Goal: Check status

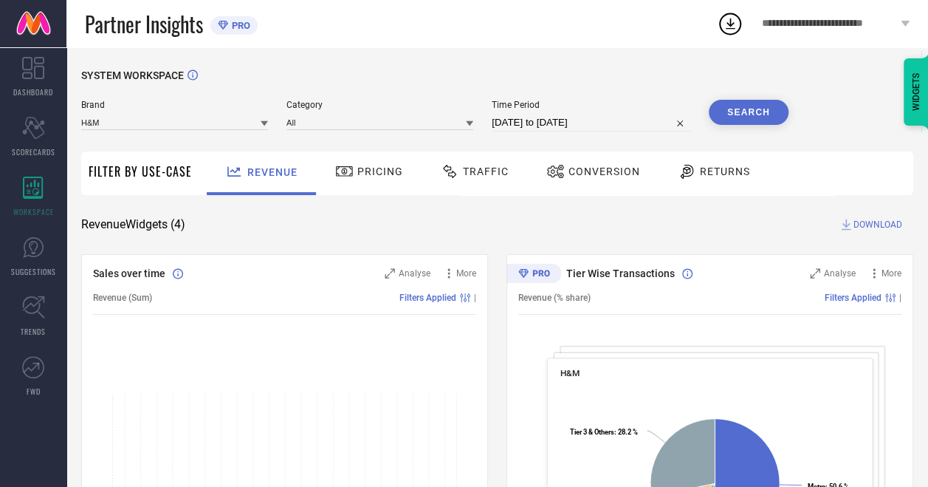
click at [514, 126] on input "[DATE] to [DATE]" at bounding box center [591, 123] width 199 height 18
select select "8"
select select "2025"
select select "9"
select select "2025"
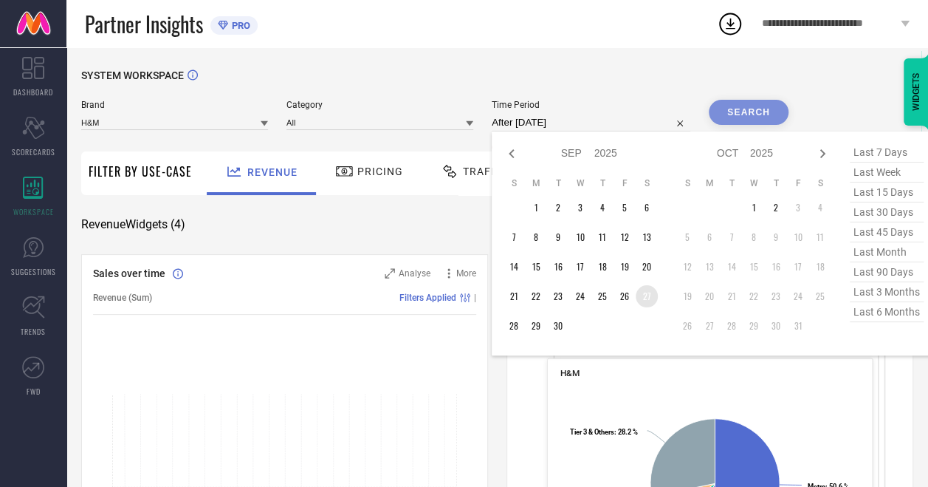
click at [648, 295] on td "27" at bounding box center [647, 296] width 22 height 22
type input "[DATE] to [DATE]"
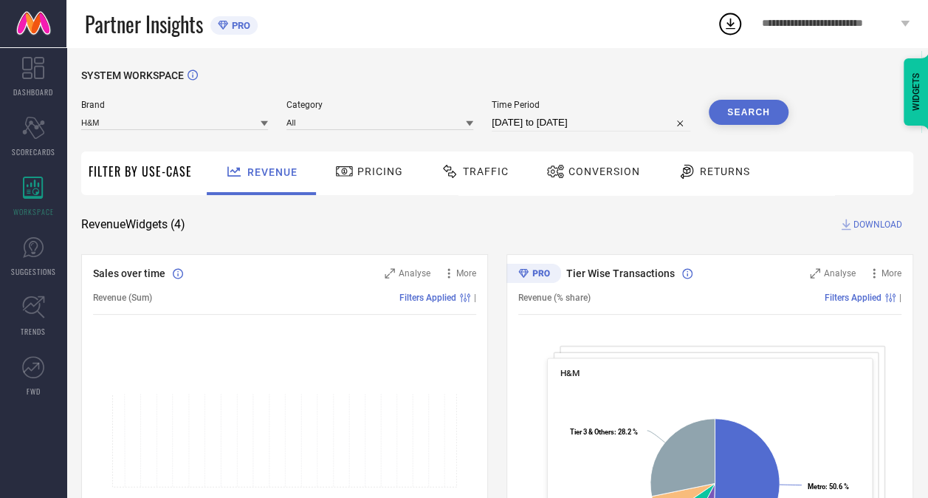
click at [741, 117] on button "Search" at bounding box center [749, 112] width 80 height 25
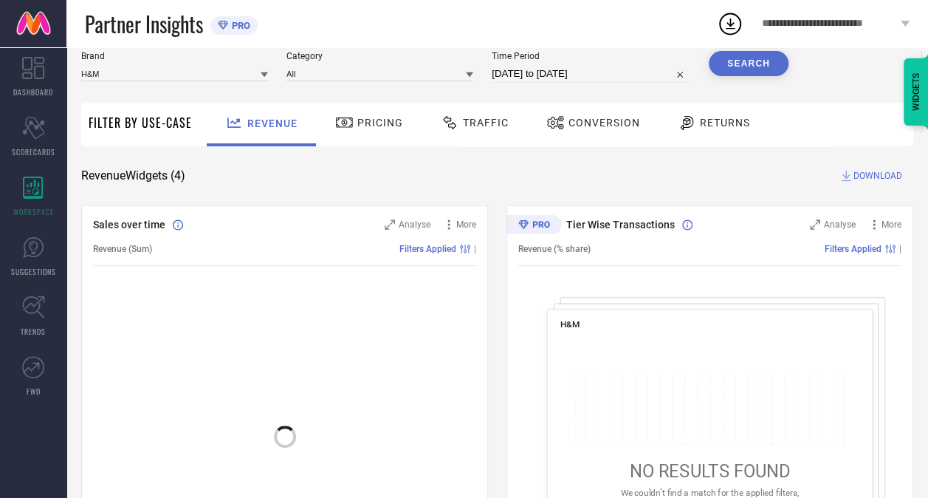
scroll to position [48, 0]
click at [474, 117] on span "Traffic" at bounding box center [486, 123] width 46 height 12
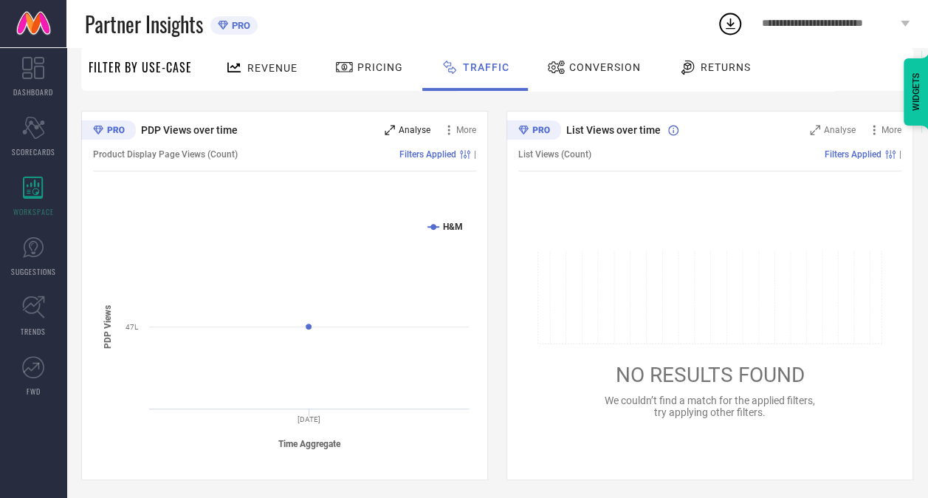
scroll to position [0, 0]
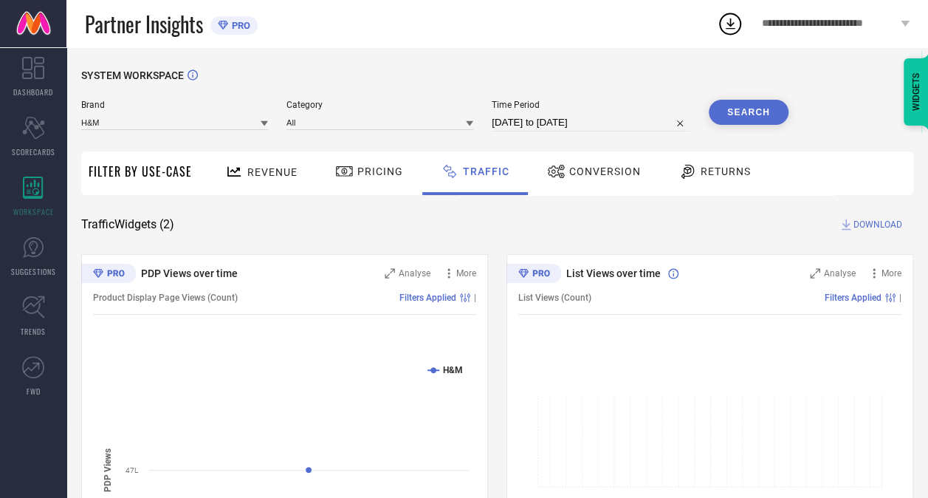
click at [584, 114] on div "Time Period [DATE] to [DATE]" at bounding box center [591, 116] width 199 height 32
select select "8"
select select "2025"
select select "9"
select select "2025"
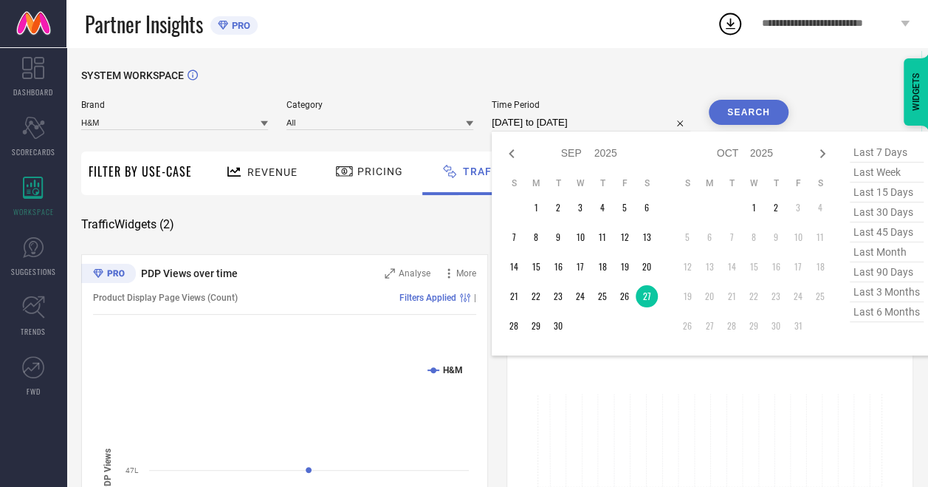
click at [588, 120] on input "[DATE] to [DATE]" at bounding box center [591, 123] width 199 height 18
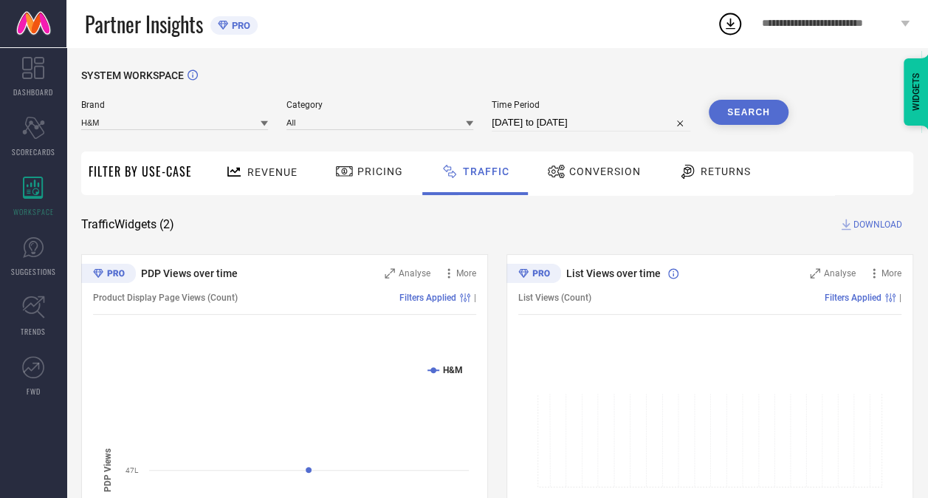
click at [825, 65] on div "SYSTEM WORKSPACE Brand H&M Category All Time Period [DATE] to [DATE] Search Fil…" at bounding box center [497, 346] width 862 height 598
